Goal: Communication & Community: Answer question/provide support

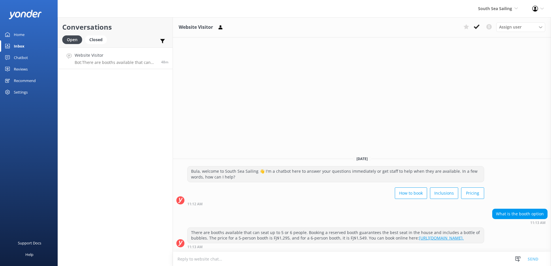
click at [419, 239] on link "https://secure.southseacruisesfiji.com/day-trips/availability." at bounding box center [441, 237] width 45 height 5
click at [476, 26] on icon at bounding box center [476, 27] width 6 height 6
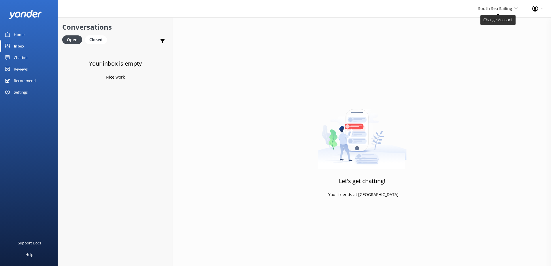
click at [488, 11] on span "South Sea Sailing South Sea Sailing South Sea Cruises Malamala Beach Club Aweso…" at bounding box center [498, 8] width 40 height 6
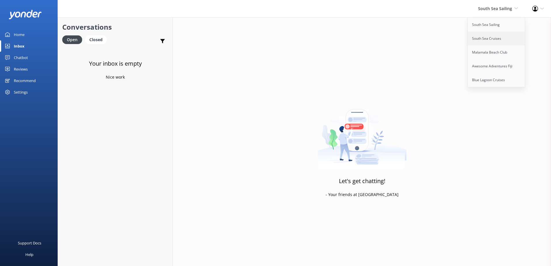
click at [497, 41] on link "South Sea Cruises" at bounding box center [496, 39] width 58 height 14
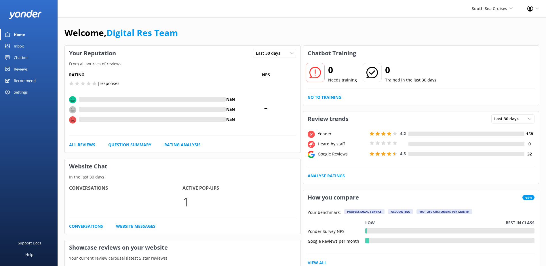
click at [33, 46] on link "Inbox" at bounding box center [29, 46] width 58 height 12
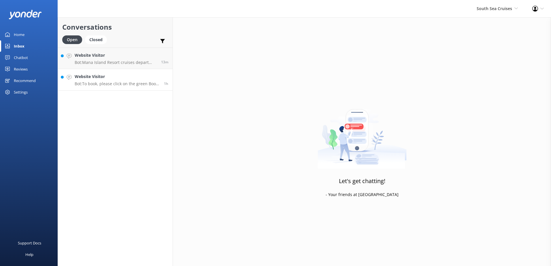
click at [105, 79] on h4 "Website Visitor" at bounding box center [117, 76] width 85 height 6
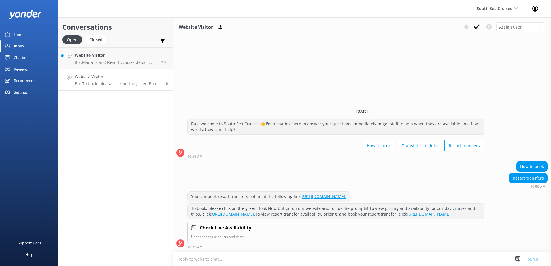
click at [473, 26] on icon at bounding box center [476, 27] width 6 height 6
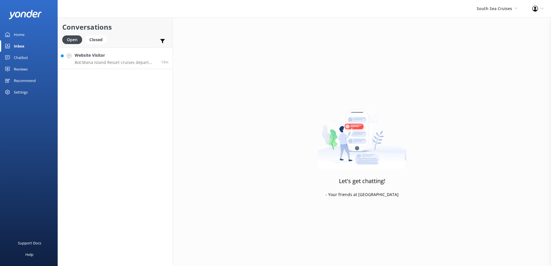
click at [150, 64] on p "Bot: Mana Island Resort cruises depart daily from Port Denarau or Treasure Isla…" at bounding box center [116, 62] width 82 height 5
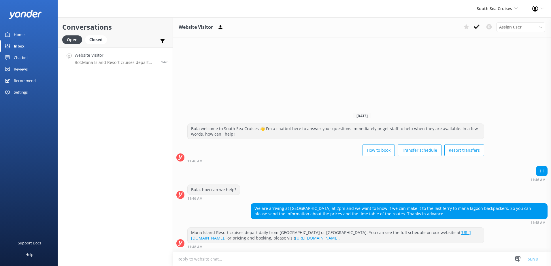
drag, startPoint x: 303, startPoint y: 200, endPoint x: 384, endPoint y: 218, distance: 82.0
click at [303, 204] on div "We are arriving at nadi at 2pm and we want to know if we can make it to the las…" at bounding box center [399, 211] width 296 height 15
click at [265, 260] on textarea at bounding box center [362, 259] width 378 height 14
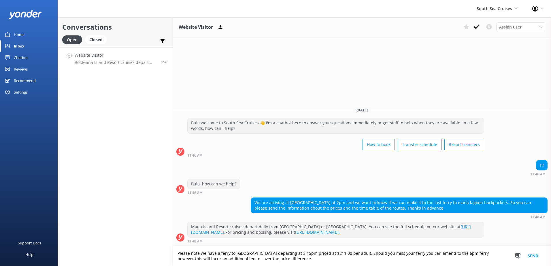
drag, startPoint x: 292, startPoint y: 262, endPoint x: 118, endPoint y: 237, distance: 176.0
click at [118, 237] on div "Conversations Open Closed Important Converted Assigned to me Unassigned Website…" at bounding box center [304, 141] width 493 height 249
paste textarea "We have a ferry to Mana Island departing at 3:15 PM, priced at $211.00 per adul…"
type textarea "We have a ferry to Mana Island departing at 3:15 PM, priced at $211.00 per adul…"
click at [176, 260] on textarea "We have a ferry to Mana Island departing at 3:15 PM, priced at $211.00 per adul…" at bounding box center [362, 256] width 378 height 20
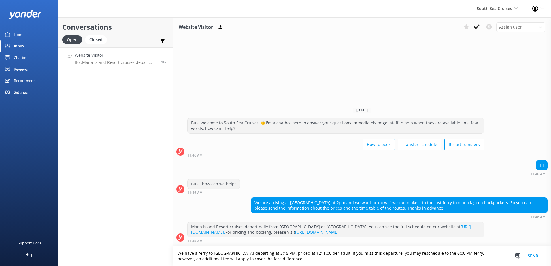
type textarea "We have a ferry to Mana Island departing at 3:15 PM, priced at $211.00 per adul…"
click at [536, 257] on button "Send" at bounding box center [533, 256] width 22 height 20
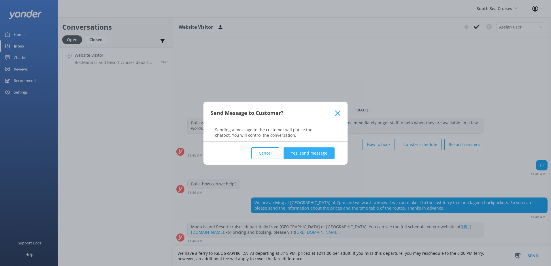
click at [314, 155] on button "Yes, send message" at bounding box center [308, 153] width 51 height 12
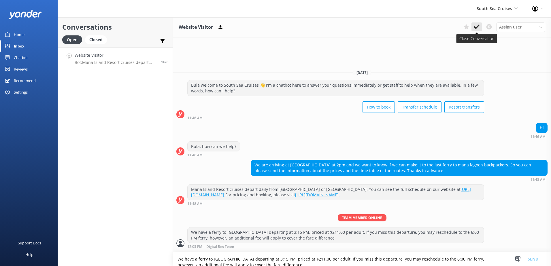
click at [476, 23] on button at bounding box center [476, 26] width 10 height 9
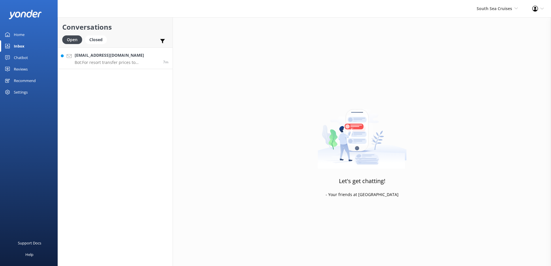
click at [139, 64] on p "Bot: For resort transfer prices to Beachcomber Island, please visit: https://bo…" at bounding box center [117, 62] width 84 height 5
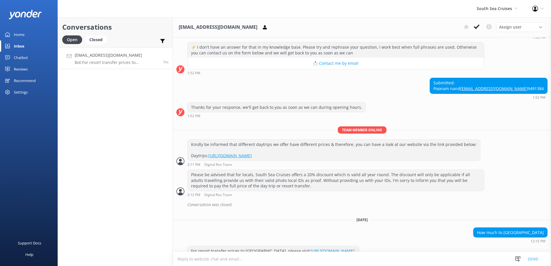
scroll to position [144, 0]
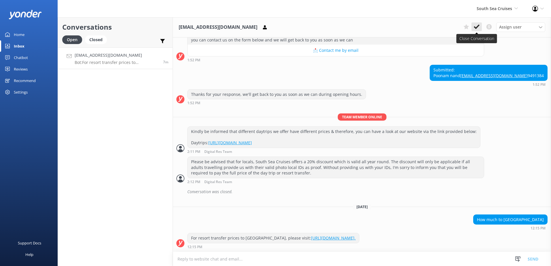
click at [478, 28] on icon at bounding box center [476, 27] width 6 height 6
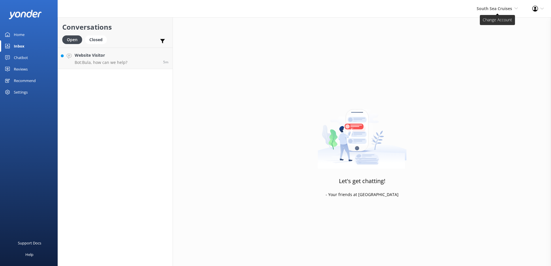
click at [488, 8] on span "South Sea Cruises" at bounding box center [493, 8] width 35 height 5
click at [106, 61] on p "Bot: Bula, how can we help?" at bounding box center [101, 62] width 53 height 5
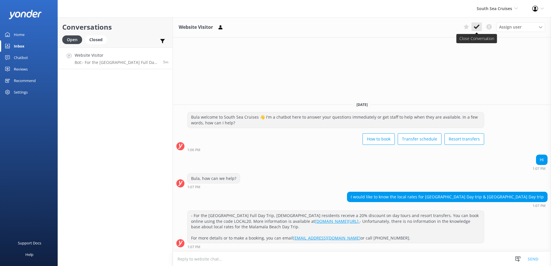
click at [475, 26] on icon at bounding box center [476, 27] width 6 height 6
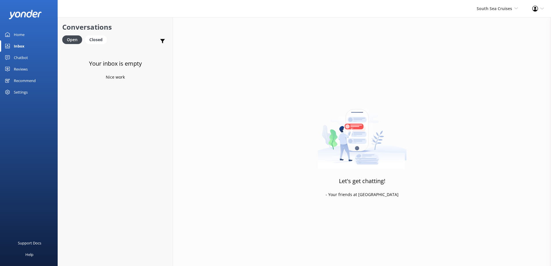
click at [507, 12] on div "South Sea Cruises South Sea Sailing South Sea Cruises Malamala Beach Club Aweso…" at bounding box center [497, 8] width 56 height 17
click at [491, 21] on link "South Sea Sailing" at bounding box center [496, 25] width 58 height 14
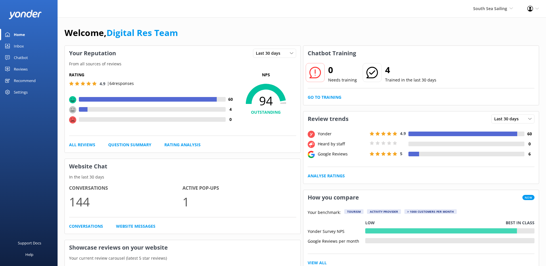
click at [24, 46] on link "Inbox" at bounding box center [29, 46] width 58 height 12
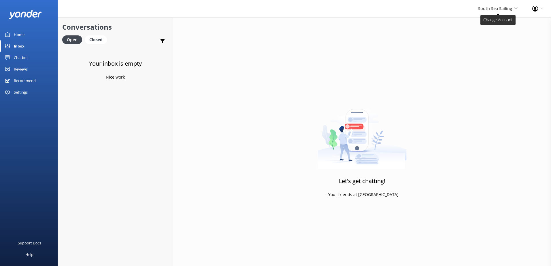
click at [496, 10] on span "South Sea Sailing" at bounding box center [495, 8] width 34 height 5
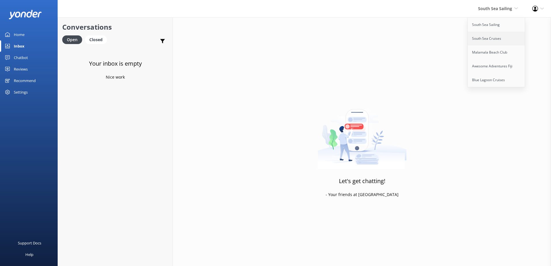
click at [493, 38] on link "South Sea Cruises" at bounding box center [496, 39] width 58 height 14
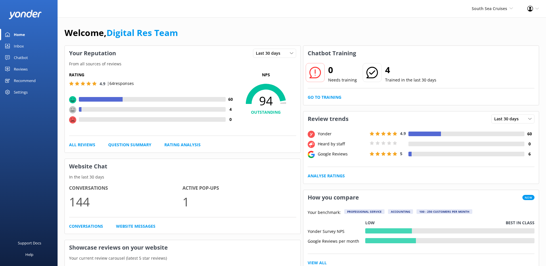
click at [25, 48] on link "Inbox" at bounding box center [29, 46] width 58 height 12
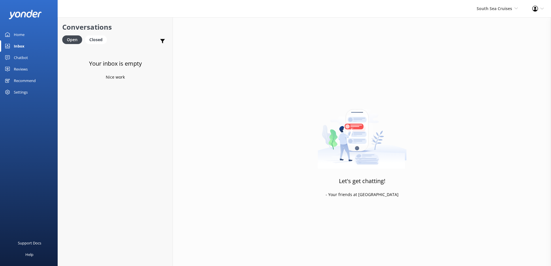
click at [487, 13] on div "South Sea Cruises South Sea Sailing South Sea Cruises Malamala Beach Club Aweso…" at bounding box center [497, 8] width 56 height 17
click at [487, 46] on link "Malamala Beach Club" at bounding box center [496, 52] width 58 height 14
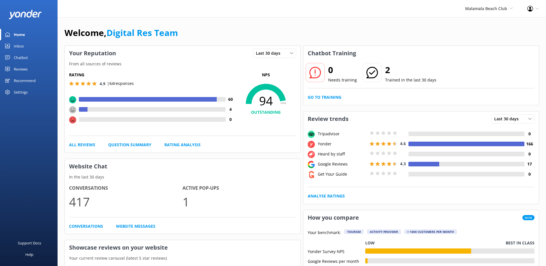
click at [12, 46] on link "Inbox" at bounding box center [29, 46] width 58 height 12
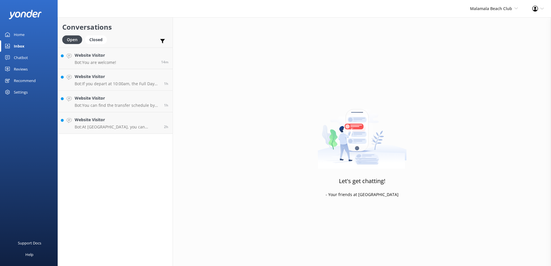
click at [14, 34] on div "Home" at bounding box center [19, 35] width 11 height 12
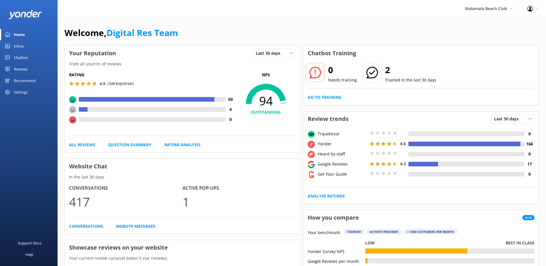
click at [328, 94] on div "0 Needs training 2 Trained in the last 30 days Go to Training" at bounding box center [421, 83] width 236 height 44
click at [326, 97] on link "Go to Training" at bounding box center [325, 97] width 34 height 6
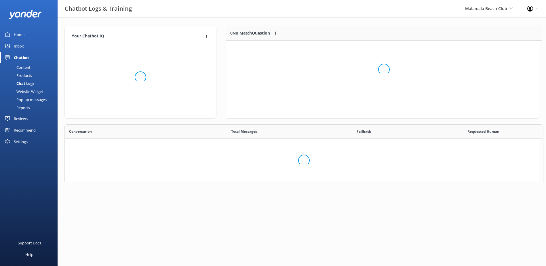
scroll to position [39, 308]
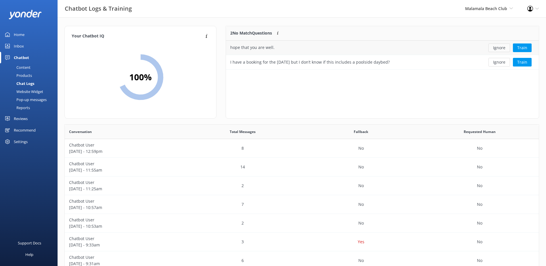
click at [494, 48] on button "Ignore" at bounding box center [500, 47] width 22 height 9
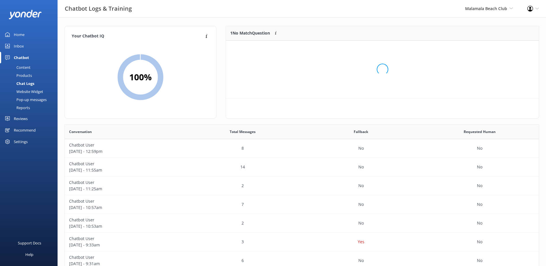
scroll to position [25, 308]
click at [494, 48] on button "Ignore" at bounding box center [500, 47] width 22 height 9
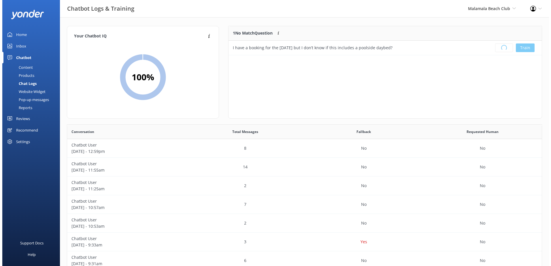
scroll to position [68, 308]
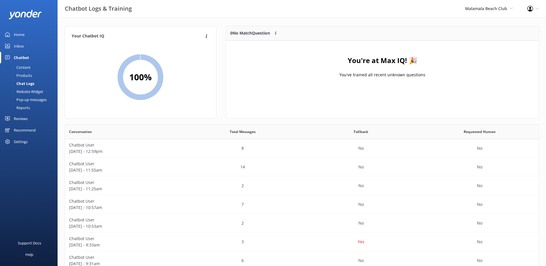
click at [9, 46] on icon at bounding box center [7, 46] width 5 height 5
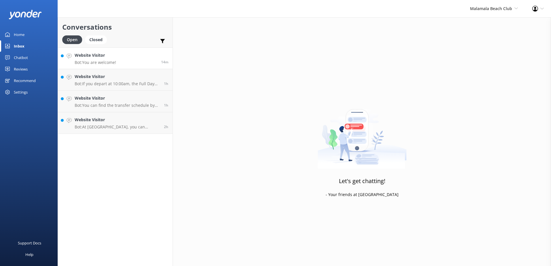
click at [126, 50] on link "Website Visitor Bot: You are welcome! 14m" at bounding box center [115, 59] width 115 height 22
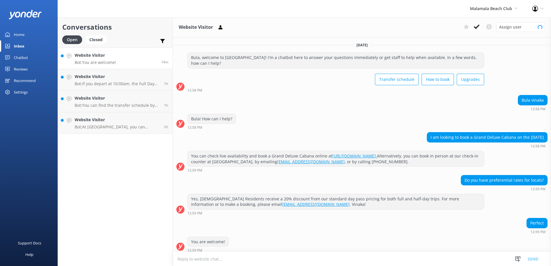
scroll to position [3, 0]
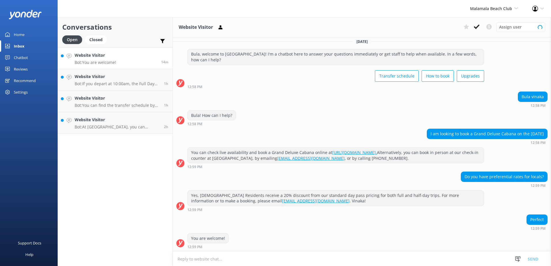
click at [126, 57] on link "Website Visitor Bot: You are welcome! 14m" at bounding box center [115, 59] width 115 height 22
click at [293, 260] on textarea at bounding box center [362, 259] width 378 height 14
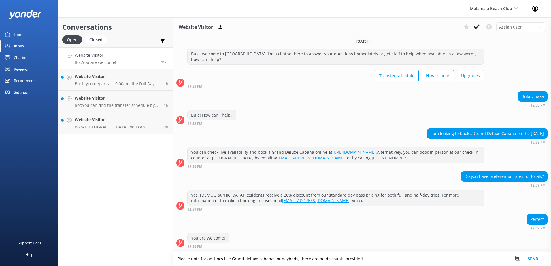
click at [378, 255] on textarea "Please note for ad-Hocs like Grand deluxe cabanas or daybeds, there are no disc…" at bounding box center [362, 259] width 378 height 14
type textarea "Please note for ad-Hocs like Grand deluxe cabanas or daybeds, there are no disc…"
click at [534, 258] on button "Send" at bounding box center [533, 259] width 22 height 14
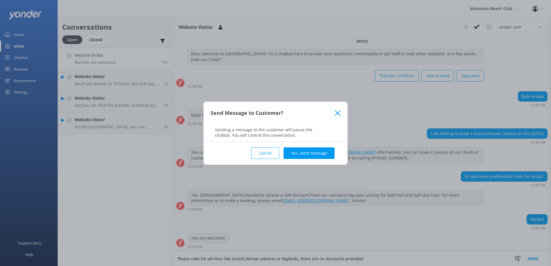
click at [312, 159] on button "Yes, send message" at bounding box center [308, 153] width 51 height 12
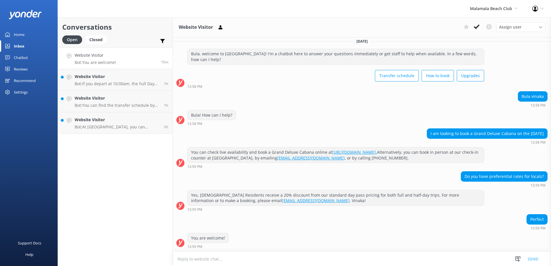
scroll to position [41, 0]
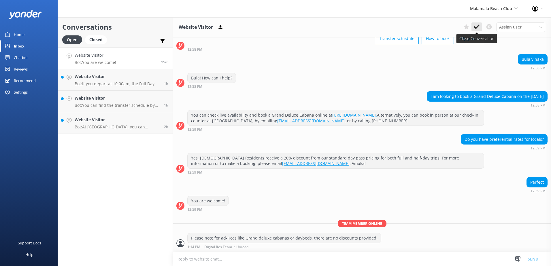
click at [473, 29] on button at bounding box center [476, 26] width 10 height 9
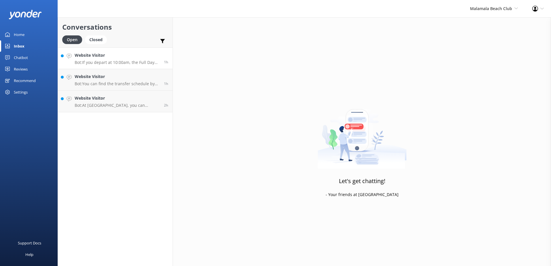
click at [127, 56] on h4 "Website Visitor" at bounding box center [117, 55] width 85 height 6
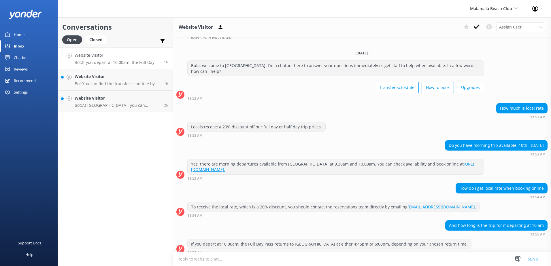
scroll to position [214, 0]
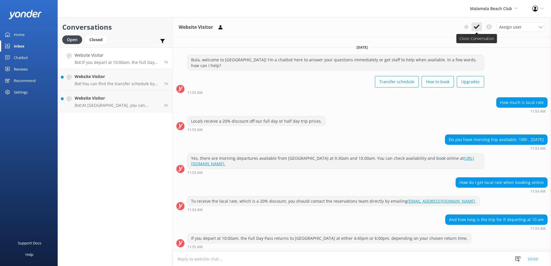
click at [479, 26] on icon at bounding box center [476, 27] width 6 height 6
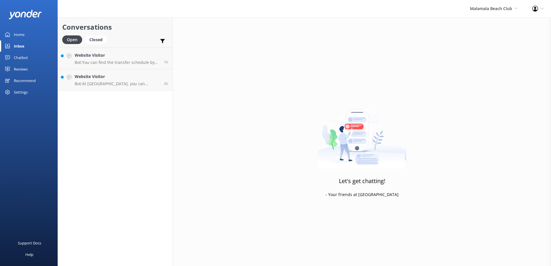
click at [120, 61] on p "Bot: You can find the transfer schedule by visiting this link: https://southsea…" at bounding box center [117, 62] width 85 height 5
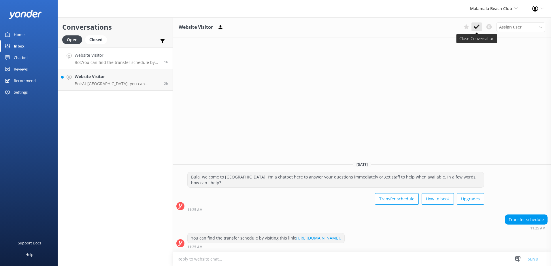
click at [476, 28] on use at bounding box center [476, 26] width 6 height 5
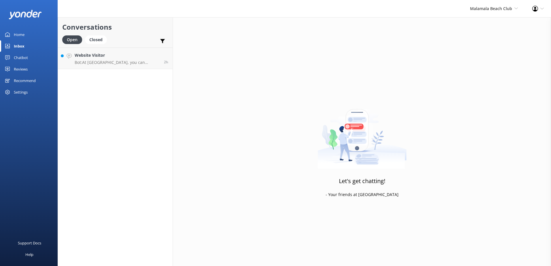
click at [128, 70] on div "Conversations Open Closed Important Converted Assigned to me Unassigned Website…" at bounding box center [115, 141] width 115 height 249
click at [134, 61] on p "Bot: At Malamala Beach Club, you can participate in activities such as volleyba…" at bounding box center [117, 62] width 85 height 5
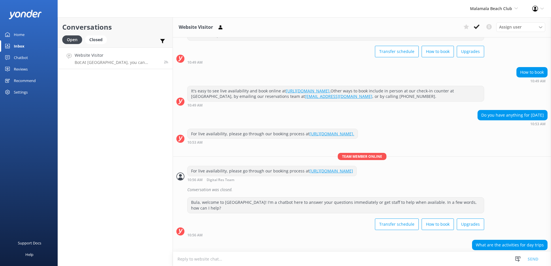
scroll to position [53, 0]
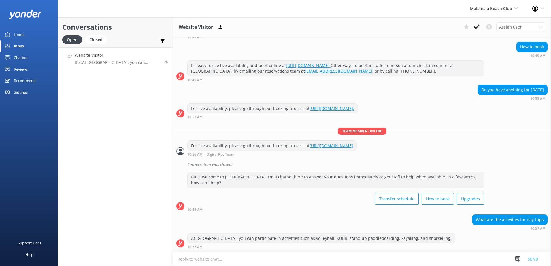
click at [324, 265] on textarea at bounding box center [362, 259] width 378 height 14
type textarea "N"
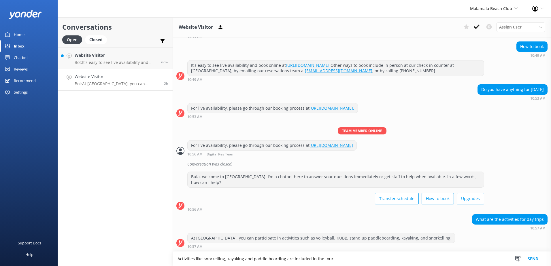
click at [357, 253] on textarea "Activities like snorkelling, kayaking and paddle boarding are included in the t…" at bounding box center [362, 259] width 378 height 14
type textarea "Activities like snorkelling, kayaking and paddle boarding are included in the t…"
click at [530, 258] on button "Send" at bounding box center [533, 259] width 22 height 14
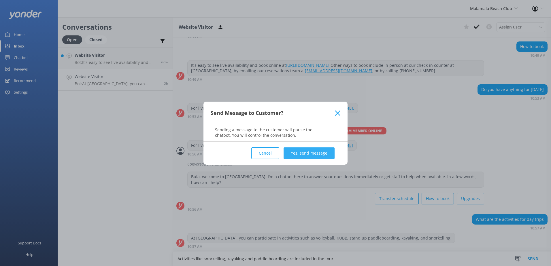
click at [319, 154] on button "Yes, send message" at bounding box center [308, 153] width 51 height 12
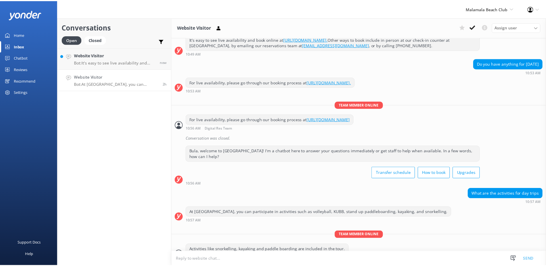
scroll to position [91, 0]
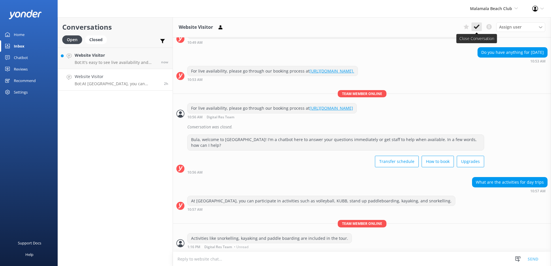
click at [477, 26] on use at bounding box center [476, 26] width 6 height 5
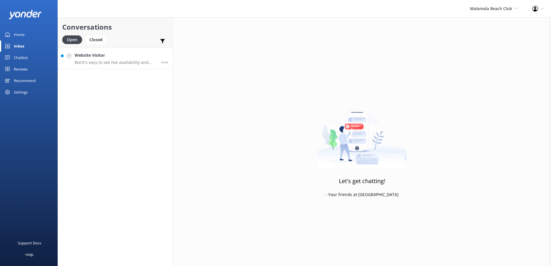
drag, startPoint x: 116, startPoint y: 64, endPoint x: 119, endPoint y: 63, distance: 3.6
click at [116, 64] on p "Bot: It's easy to see live availability and book online at https://secure.malam…" at bounding box center [116, 62] width 82 height 5
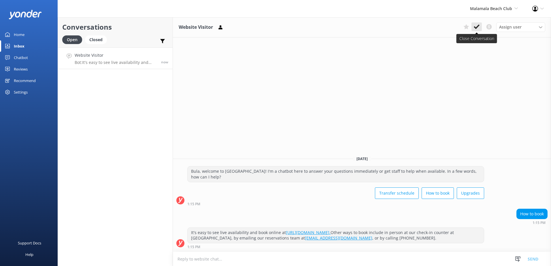
click at [479, 25] on icon at bounding box center [476, 27] width 6 height 6
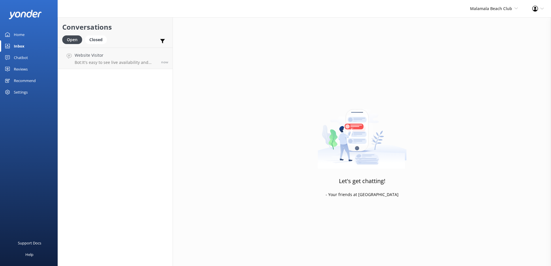
click at [496, 11] on span "Malamala Beach Club South Sea Sailing South Sea Cruises Malamala Beach Club Awe…" at bounding box center [494, 8] width 48 height 6
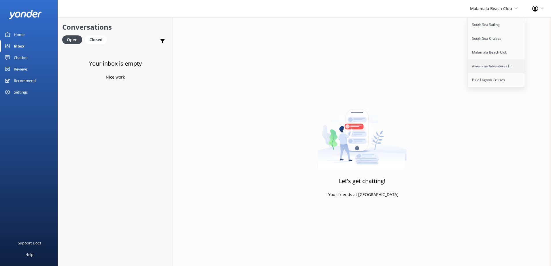
click at [485, 64] on link "Awesome Adventures Fiji" at bounding box center [496, 66] width 58 height 14
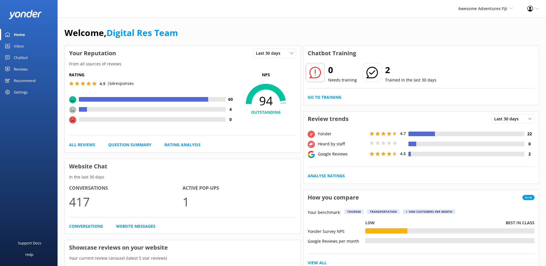
click at [37, 50] on link "Inbox" at bounding box center [29, 46] width 58 height 12
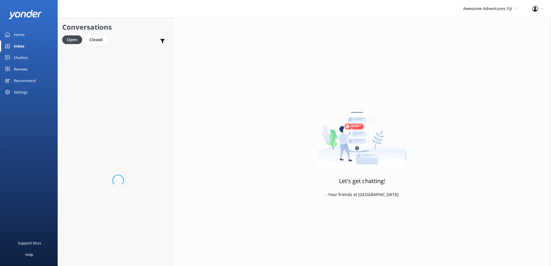
click at [29, 46] on link "Inbox" at bounding box center [29, 46] width 58 height 12
click at [477, 10] on span "Awesome Adventures Fiji" at bounding box center [487, 8] width 49 height 5
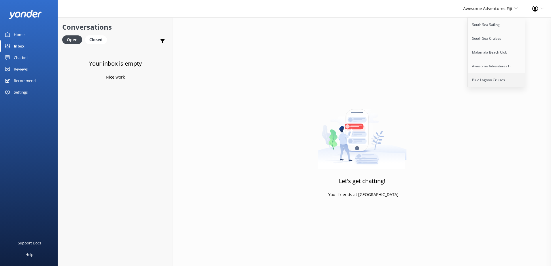
click at [476, 77] on link "Blue Lagoon Cruises" at bounding box center [496, 80] width 58 height 14
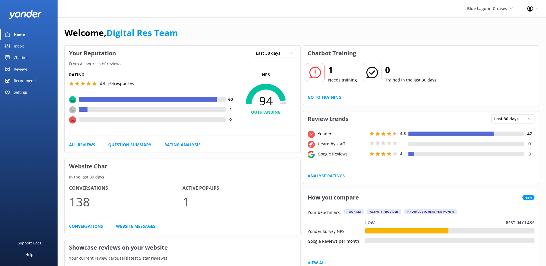
click at [318, 96] on link "Go to Training" at bounding box center [325, 97] width 34 height 6
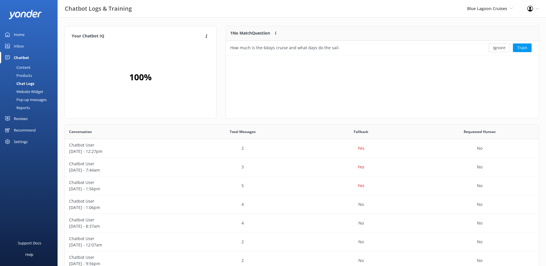
scroll to position [25, 308]
click at [500, 47] on button "Ignore" at bounding box center [500, 47] width 22 height 9
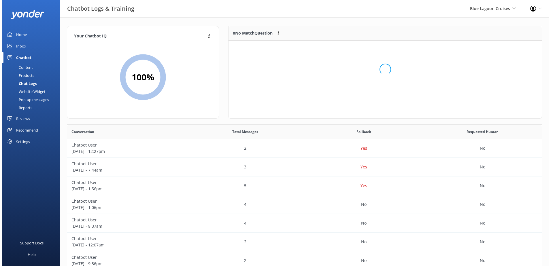
scroll to position [68, 308]
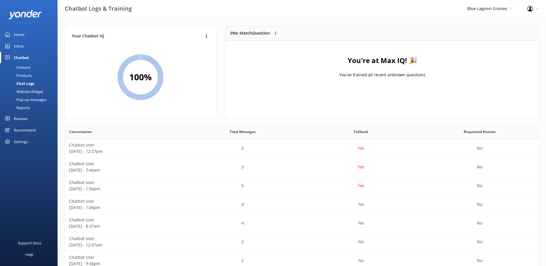
click at [26, 48] on link "Inbox" at bounding box center [29, 46] width 58 height 12
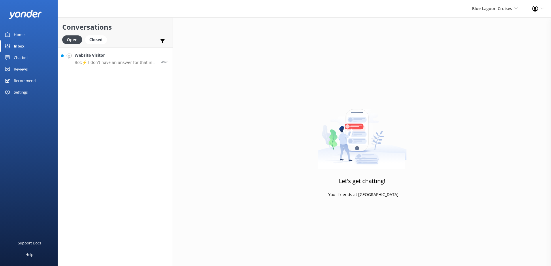
click at [110, 52] on link "Website Visitor Bot: ⚡ I don't have an answer for that in my knowledge base. Pl…" at bounding box center [115, 59] width 115 height 22
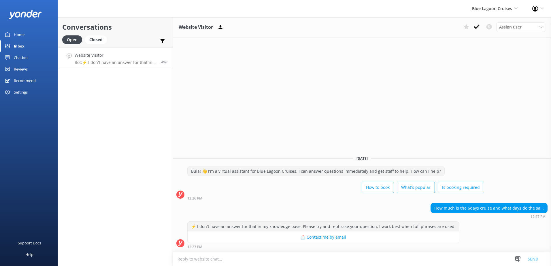
click at [367, 256] on textarea at bounding box center [362, 259] width 378 height 14
type textarea "Kindly note that we do not have a 6day cruise, we only have a 3nights, 4nights …"
click at [534, 259] on button "Send" at bounding box center [533, 259] width 22 height 14
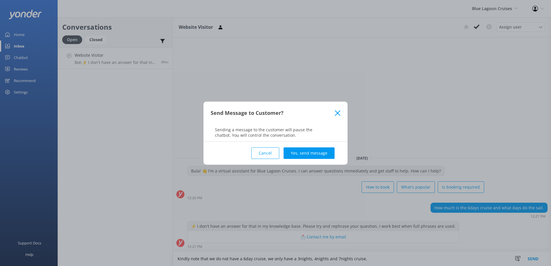
click at [321, 144] on div "Cancel Yes, send message" at bounding box center [275, 153] width 130 height 23
click at [324, 149] on button "Yes, send message" at bounding box center [308, 153] width 51 height 12
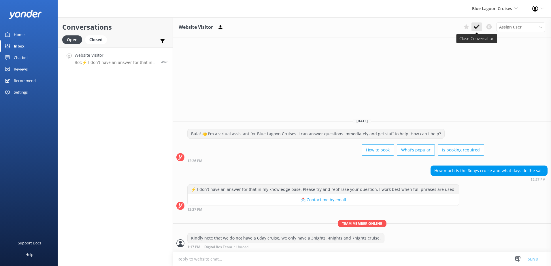
click at [476, 28] on use at bounding box center [476, 26] width 6 height 5
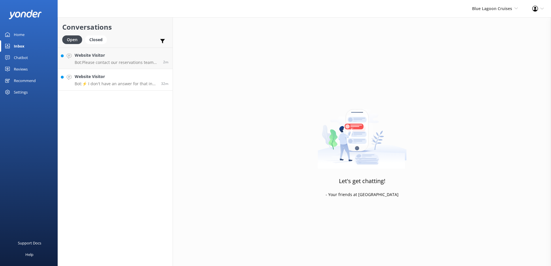
click at [78, 76] on h4 "Website Visitor" at bounding box center [116, 76] width 82 height 6
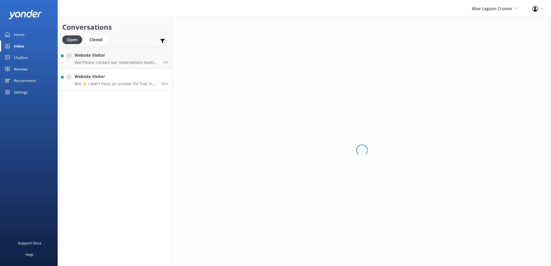
click at [101, 79] on h4 "Website Visitor" at bounding box center [116, 76] width 82 height 6
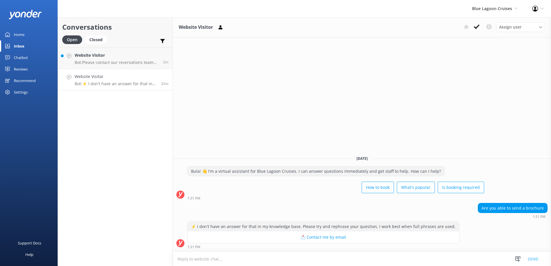
click at [324, 261] on textarea at bounding box center [362, 259] width 378 height 14
paste textarea "https://www.bluelagooncruises.com/about/brochures"
type textarea "You can view our brochures online here: https://www.bluelagooncruises.com/about…"
click at [531, 259] on button "Send" at bounding box center [533, 259] width 22 height 14
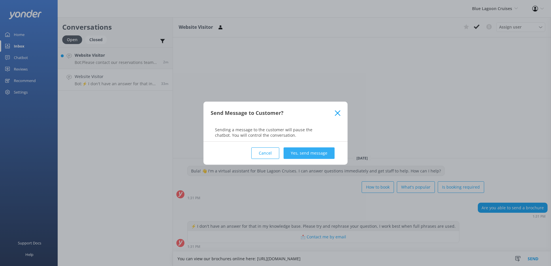
click at [298, 153] on button "Yes, send message" at bounding box center [308, 153] width 51 height 12
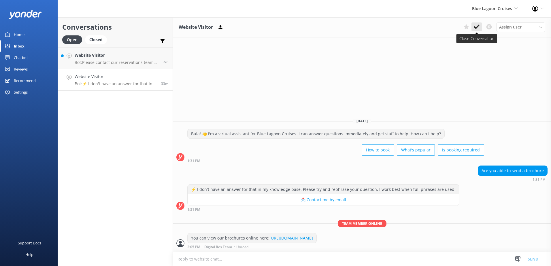
click at [475, 27] on use at bounding box center [476, 26] width 6 height 5
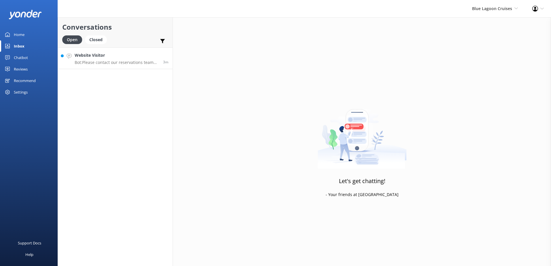
click at [134, 59] on div "Website Visitor Bot: Please contact our reservations team for voucher bookings." at bounding box center [117, 58] width 84 height 12
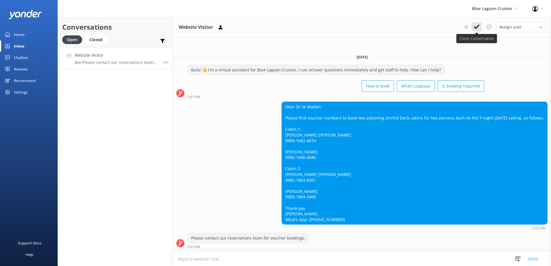
click at [474, 29] on icon at bounding box center [476, 27] width 6 height 6
click at [474, 29] on div "Assign user Sonya Alyssa Asena Naweilulu Lavenia Adivou Miri Koroitamana Timah …" at bounding box center [503, 26] width 84 height 9
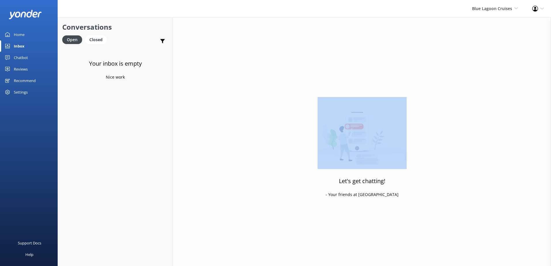
drag, startPoint x: 474, startPoint y: 29, endPoint x: 438, endPoint y: 35, distance: 36.6
click at [438, 35] on div "Let's get chatting! - Your friends at Yonder" at bounding box center [362, 150] width 378 height 266
drag, startPoint x: 438, startPoint y: 35, endPoint x: 410, endPoint y: 66, distance: 41.8
click at [410, 66] on div "Let's get chatting! - Your friends at Yonder" at bounding box center [362, 150] width 378 height 266
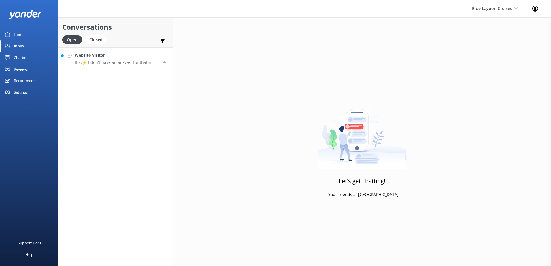
click at [105, 56] on h4 "Website Visitor" at bounding box center [117, 55] width 84 height 6
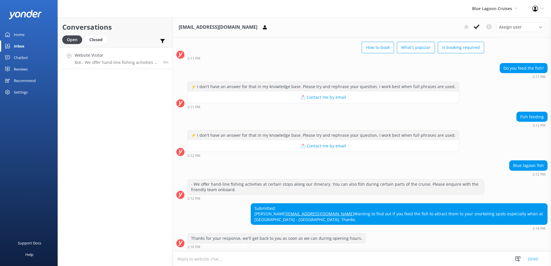
scroll to position [32, 0]
click at [338, 265] on textarea at bounding box center [362, 259] width 378 height 14
click at [318, 141] on button "📩 Contact me by email" at bounding box center [322, 146] width 271 height 12
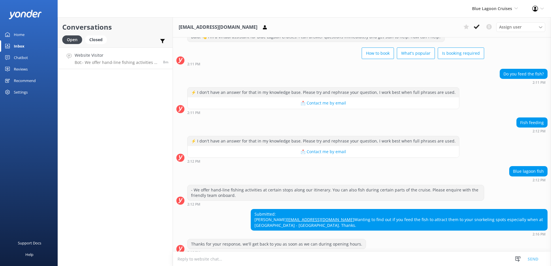
scroll to position [0, 0]
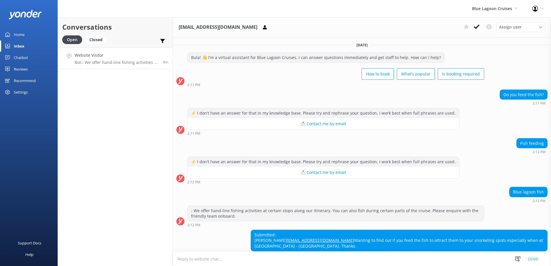
click at [450, 75] on button "Is booking required" at bounding box center [460, 74] width 46 height 12
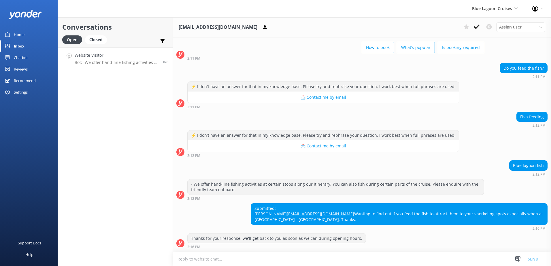
scroll to position [32, 0]
click at [322, 215] on link "nzboxerrescue@hotmail.com" at bounding box center [319, 213] width 67 height 5
click at [384, 179] on div "- We offer hand-line fishing activities at certain stops along our itinerary. Y…" at bounding box center [335, 186] width 296 height 15
click at [379, 253] on textarea at bounding box center [362, 259] width 378 height 14
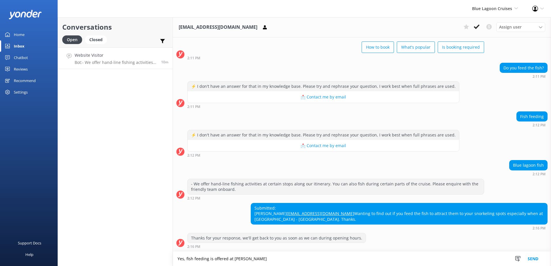
click at [310, 262] on textarea "Yes, fish feeding is offered at Nanuya Lailai" at bounding box center [362, 259] width 378 height 14
click at [310, 259] on textarea "Yes, fish feeding is offered at Nanuya Lailai" at bounding box center [362, 259] width 378 height 14
click at [208, 259] on textarea "Yes, fish feeding is offered at Nanuya Lailai" at bounding box center [362, 259] width 378 height 14
click at [321, 263] on textarea "Yes, fish feeding and hand-line fishing is offered at Nanuya Lailai" at bounding box center [362, 259] width 378 height 14
type textarea "Yes, fish feeding and hand-line fishing is offered at Nanuya Lailai"
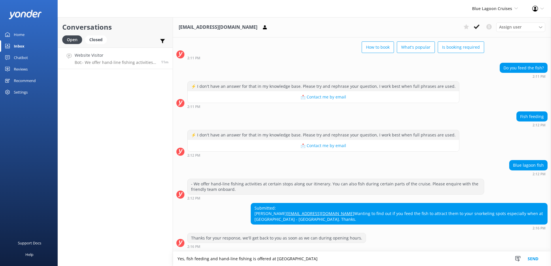
click at [536, 260] on button "Send" at bounding box center [533, 259] width 22 height 14
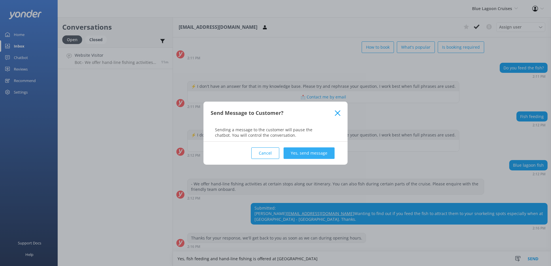
click at [324, 152] on button "Yes, send message" at bounding box center [308, 153] width 51 height 12
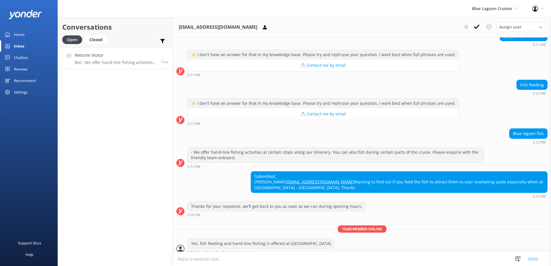
scroll to position [69, 0]
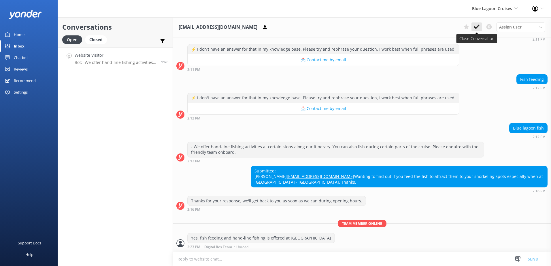
click at [475, 26] on icon at bounding box center [476, 27] width 6 height 6
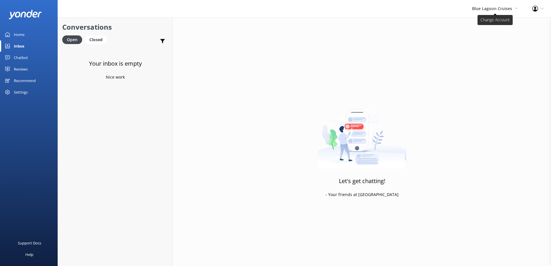
click at [496, 9] on span "Blue Lagoon Cruises" at bounding box center [492, 8] width 40 height 5
drag, startPoint x: 496, startPoint y: 9, endPoint x: 494, endPoint y: 24, distance: 15.1
click at [494, 24] on link "South Sea Sailing" at bounding box center [496, 25] width 58 height 14
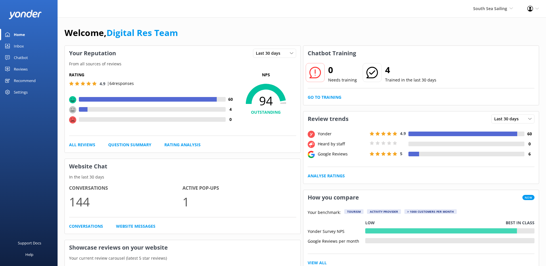
click at [20, 47] on div "Inbox" at bounding box center [19, 46] width 10 height 12
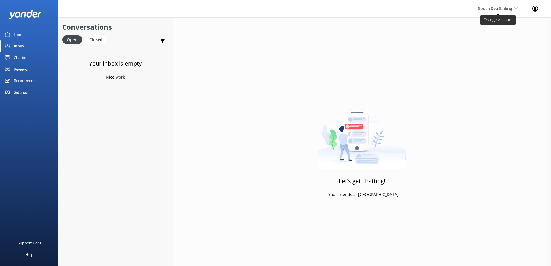
click at [491, 7] on span "South Sea Sailing" at bounding box center [495, 8] width 34 height 5
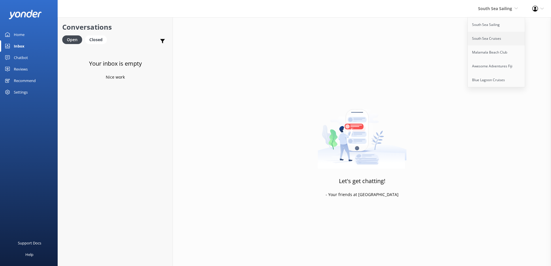
click at [489, 38] on link "South Sea Cruises" at bounding box center [496, 39] width 58 height 14
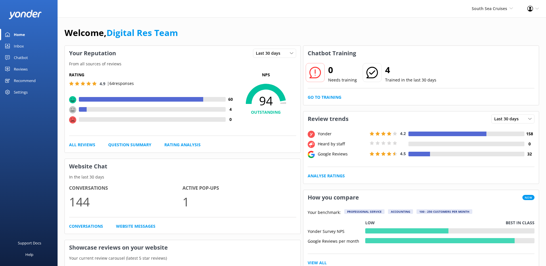
click at [34, 46] on link "Inbox" at bounding box center [29, 46] width 58 height 12
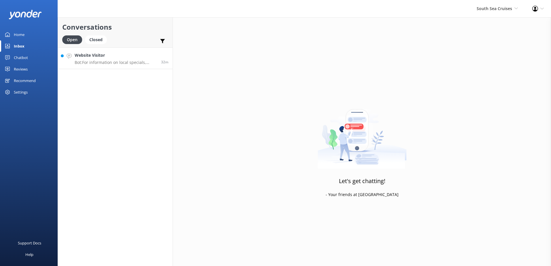
click at [151, 61] on p "Bot: For information on local specials, including any Fiji Day promotions, plea…" at bounding box center [116, 62] width 82 height 5
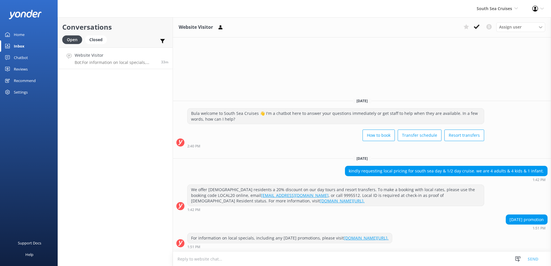
drag, startPoint x: 527, startPoint y: 186, endPoint x: 386, endPoint y: 234, distance: 149.5
click at [527, 186] on div "We offer Fijian residents a 20% discount on our day tours and resort transfers.…" at bounding box center [362, 198] width 378 height 27
click at [309, 263] on textarea at bounding box center [362, 259] width 378 height 14
paste textarea "Please contact & liaise directly with our South Sea Cruises Reservations team, …"
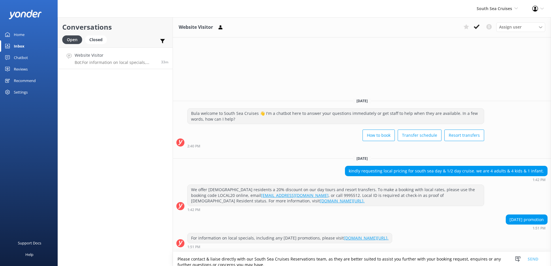
scroll to position [38, 0]
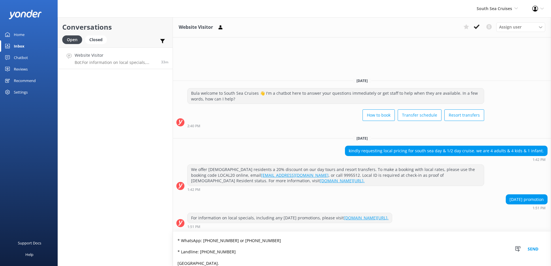
type textarea "Please contact & liaise directly with our South Sea Cruises Reservations team, …"
click at [537, 248] on button "Send" at bounding box center [533, 249] width 22 height 34
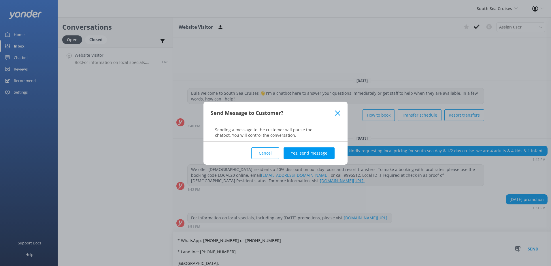
click at [309, 151] on button "Yes, send message" at bounding box center [308, 153] width 51 height 12
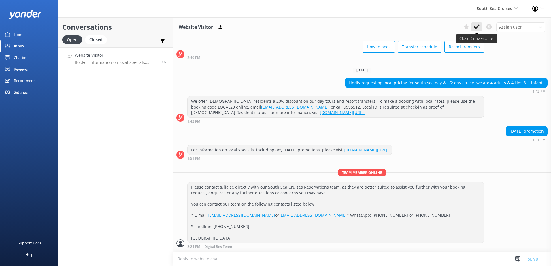
scroll to position [44, 0]
click at [477, 29] on icon at bounding box center [476, 27] width 6 height 6
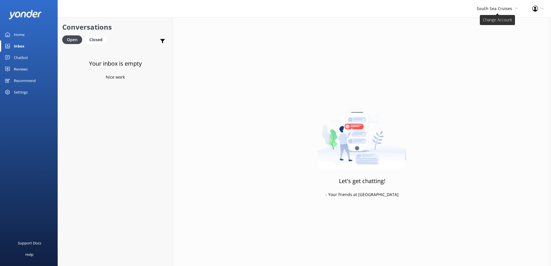
click at [492, 10] on span "South Sea Cruises" at bounding box center [493, 8] width 35 height 5
click at [477, 54] on link "Malamala Beach Club" at bounding box center [496, 52] width 58 height 14
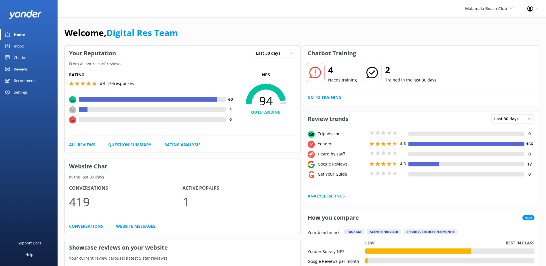
click at [31, 41] on link "Inbox" at bounding box center [29, 46] width 58 height 12
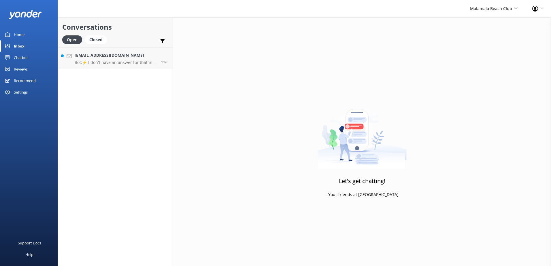
click at [29, 48] on link "Inbox" at bounding box center [29, 46] width 58 height 12
click at [158, 59] on div "11m" at bounding box center [163, 58] width 12 height 12
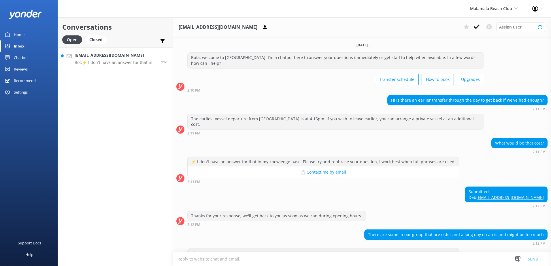
scroll to position [26, 0]
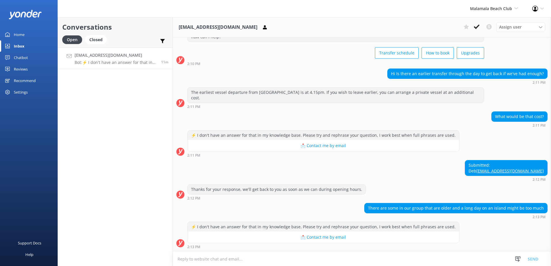
click at [397, 255] on textarea at bounding box center [362, 259] width 378 height 14
type textarea "W"
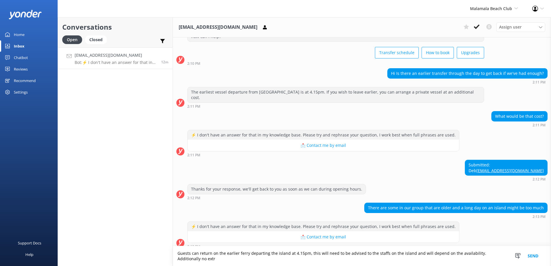
scroll to position [32, 0]
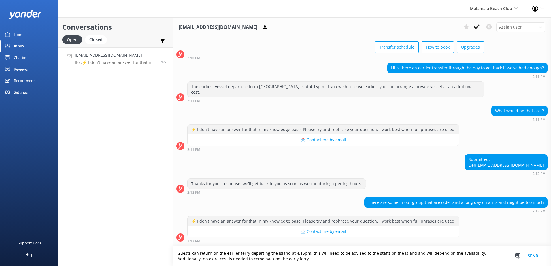
type textarea "Guests can return on the earlier ferry departing the island at 4.15pm, this wil…"
click at [529, 255] on button "Send" at bounding box center [533, 256] width 22 height 20
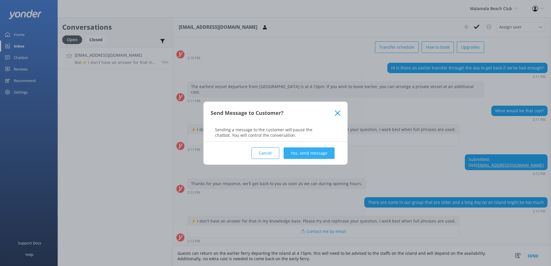
click at [334, 157] on button "Yes, send message" at bounding box center [308, 153] width 51 height 12
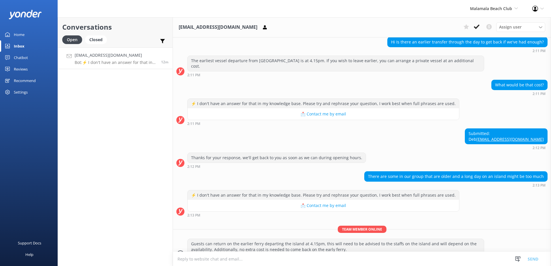
scroll to position [69, 0]
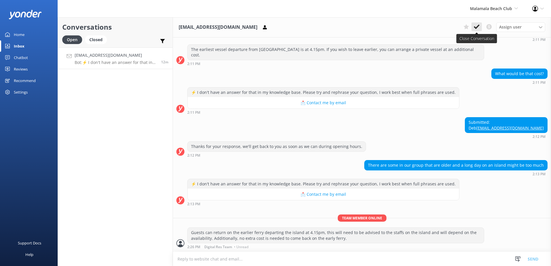
click at [473, 25] on button at bounding box center [476, 26] width 10 height 9
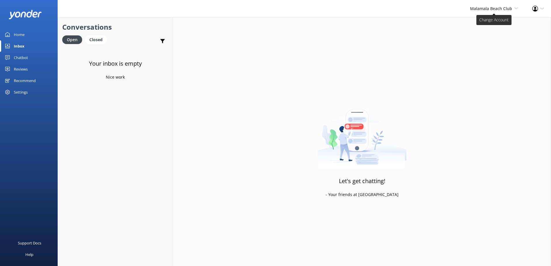
click at [490, 9] on span "Malamala Beach Club" at bounding box center [491, 8] width 42 height 5
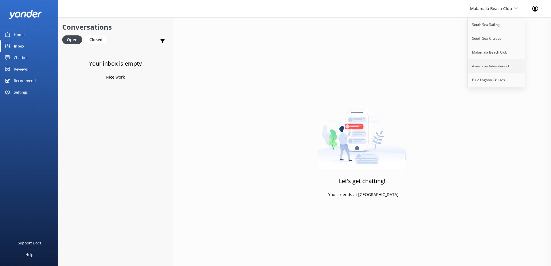
click at [495, 69] on link "Awesome Adventures Fiji" at bounding box center [496, 66] width 58 height 14
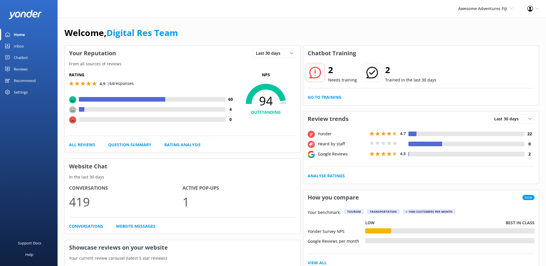
click at [32, 44] on link "Inbox" at bounding box center [29, 46] width 58 height 12
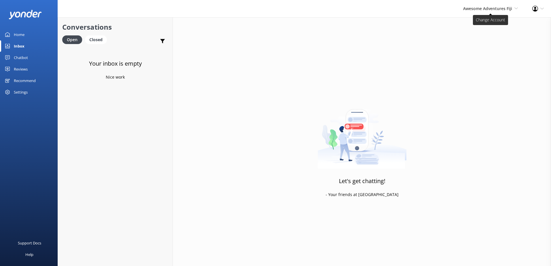
click at [503, 6] on span "Awesome Adventures Fiji" at bounding box center [487, 8] width 49 height 5
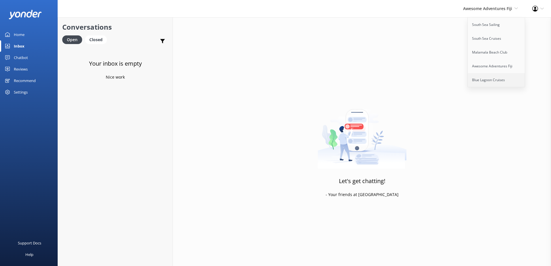
click at [485, 83] on link "Blue Lagoon Cruises" at bounding box center [496, 80] width 58 height 14
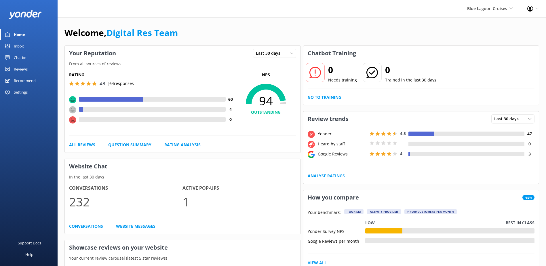
click at [38, 49] on link "Inbox" at bounding box center [29, 46] width 58 height 12
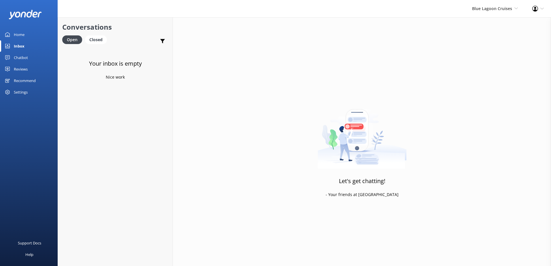
click at [36, 46] on link "Inbox" at bounding box center [29, 46] width 58 height 12
